Goal: Task Accomplishment & Management: Use online tool/utility

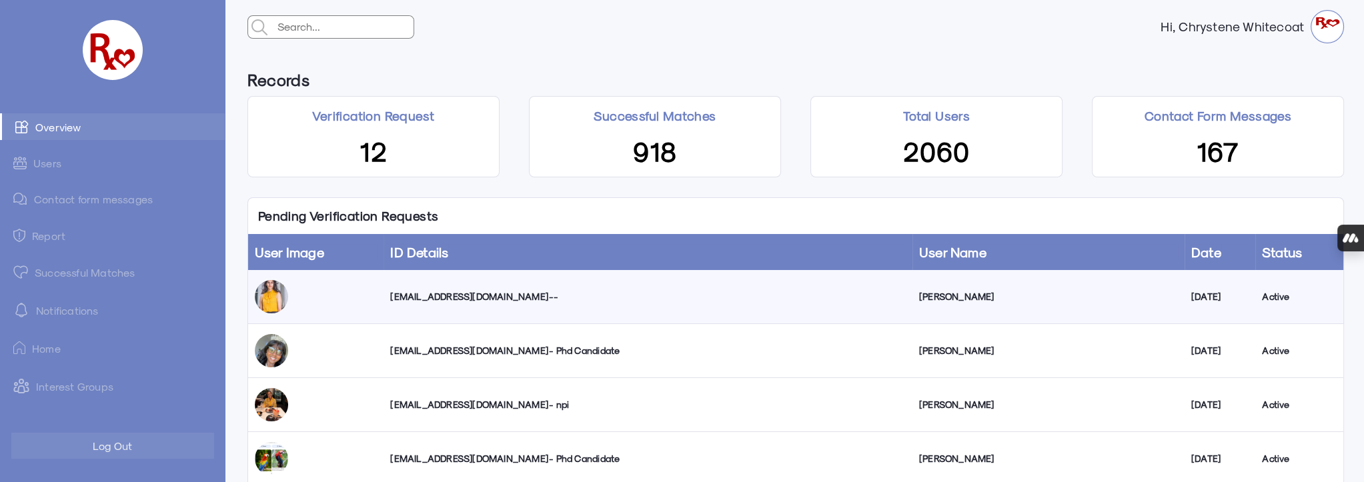
click at [438, 297] on div "[EMAIL_ADDRESS][DOMAIN_NAME] --" at bounding box center [647, 296] width 515 height 13
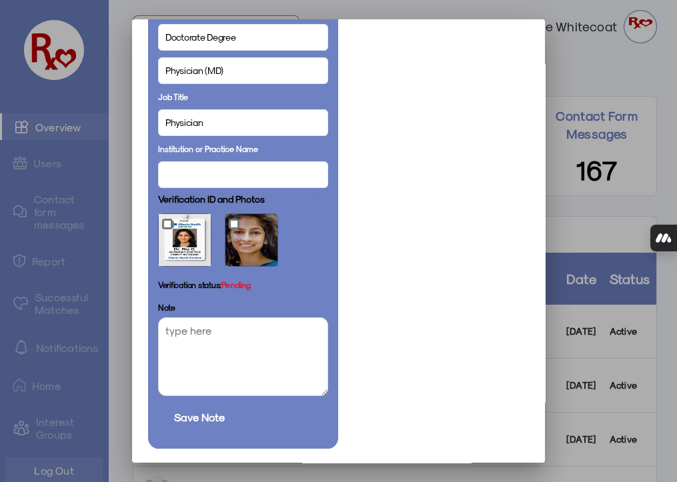
scroll to position [854, 0]
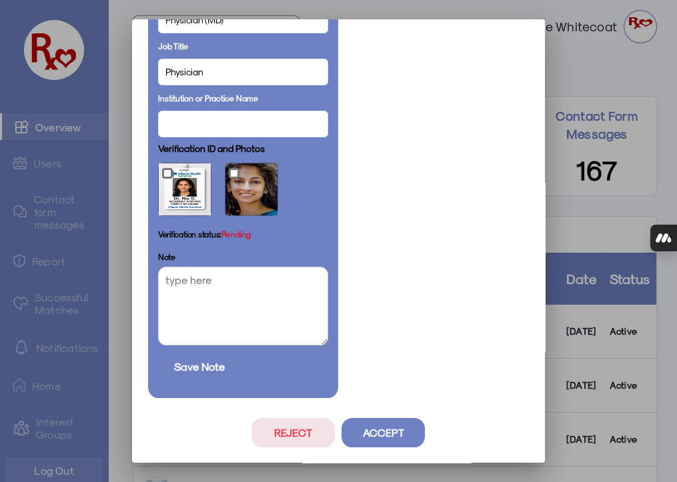
click at [305, 431] on button "Reject" at bounding box center [292, 432] width 83 height 29
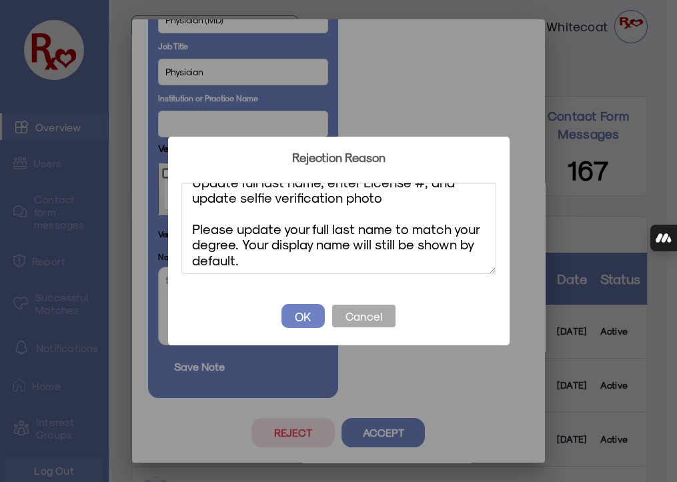
scroll to position [0, 0]
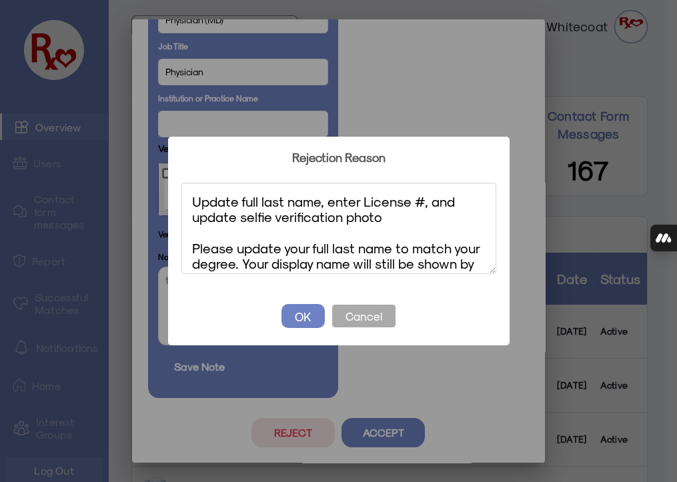
click at [192, 249] on textarea "Update full last name, enter License #, and update selfie verification photo Pl…" at bounding box center [338, 228] width 315 height 91
drag, startPoint x: 233, startPoint y: 269, endPoint x: 160, endPoint y: 167, distance: 125.8
click at [160, 167] on div "? ! i Rejection Reason × Update full last name, enter License #, and update sel…" at bounding box center [338, 241] width 677 height 482
click at [413, 232] on textarea "Update full last name, enter License #, and update selfie verification photo 1.…" at bounding box center [338, 228] width 315 height 91
type textarea "Update full last name, enter License #, and update selfie verification photo 1.…"
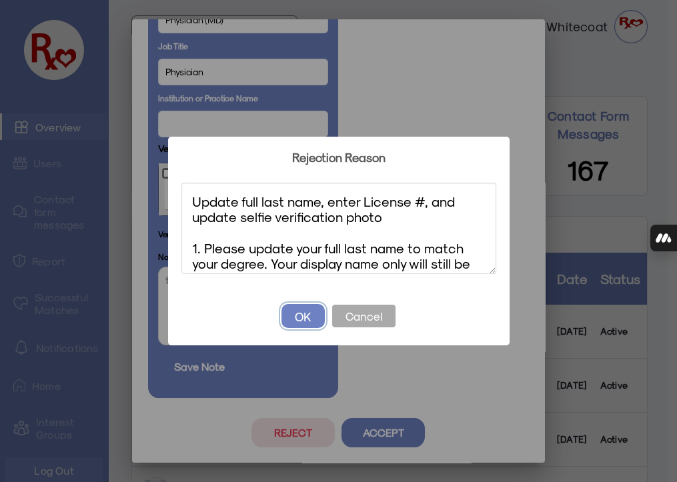
click at [301, 317] on button "OK" at bounding box center [302, 316] width 43 height 24
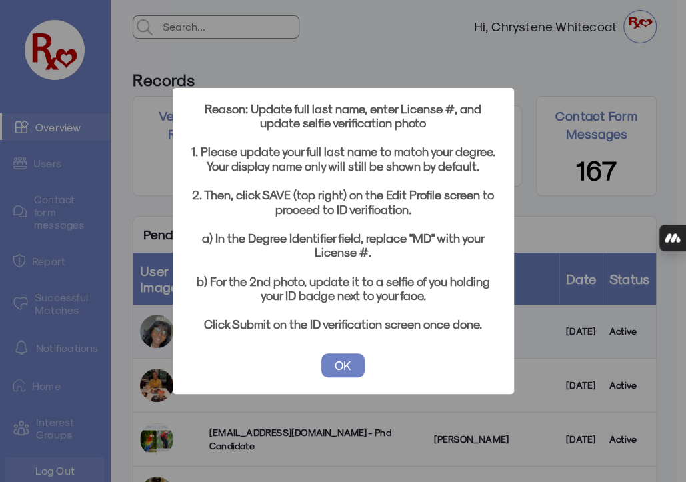
click at [345, 362] on button "OK" at bounding box center [342, 365] width 43 height 24
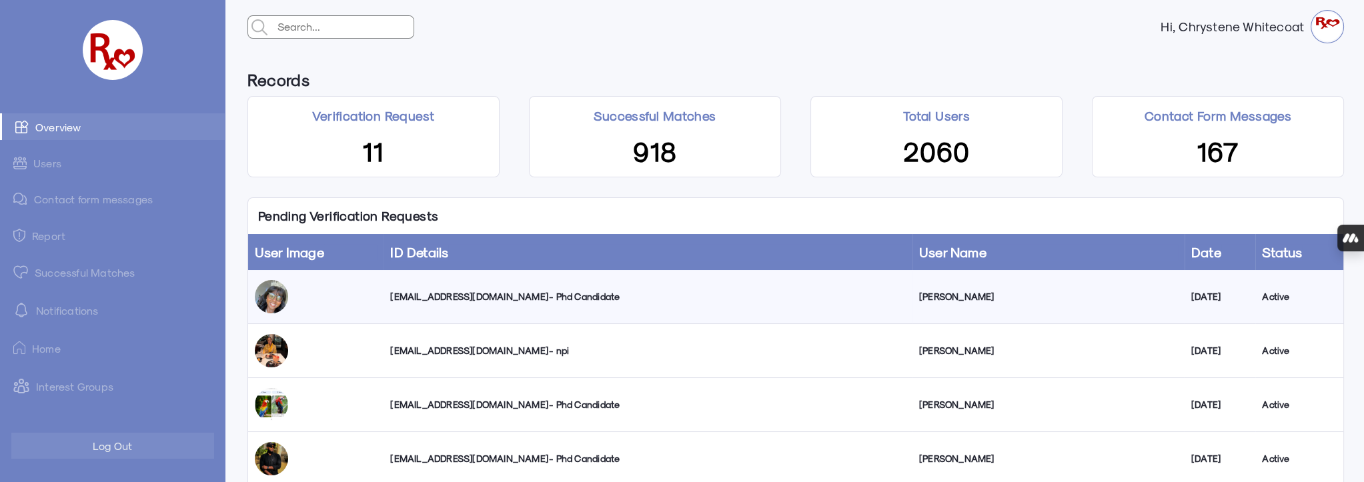
click at [87, 273] on link "Successful Matches" at bounding box center [112, 272] width 225 height 27
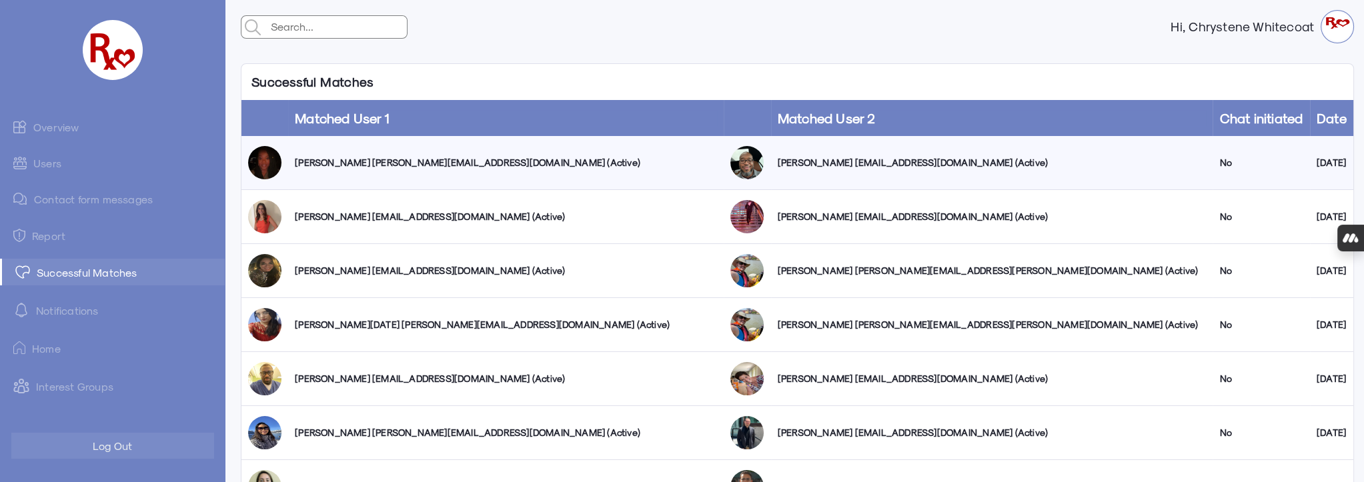
click at [44, 163] on link "Users" at bounding box center [112, 163] width 225 height 26
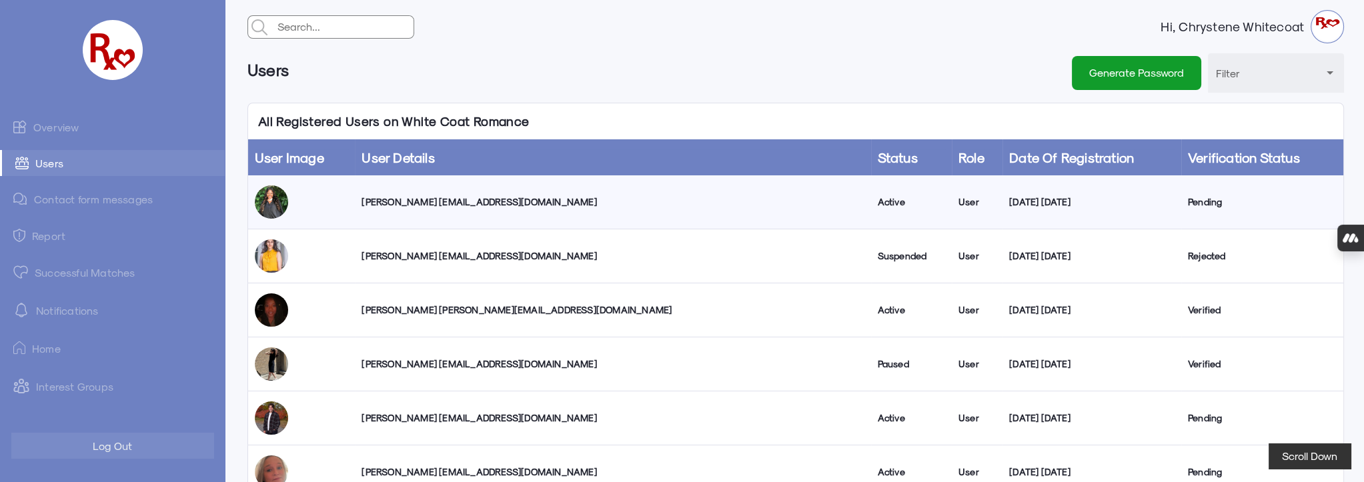
click at [74, 133] on link "Overview" at bounding box center [112, 126] width 225 height 27
